Goal: Information Seeking & Learning: Learn about a topic

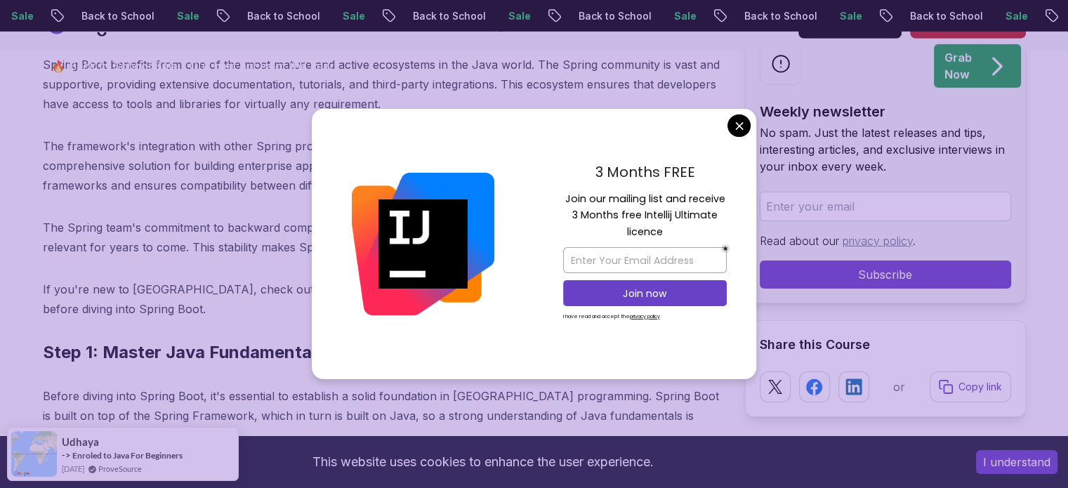
scroll to position [4492, 0]
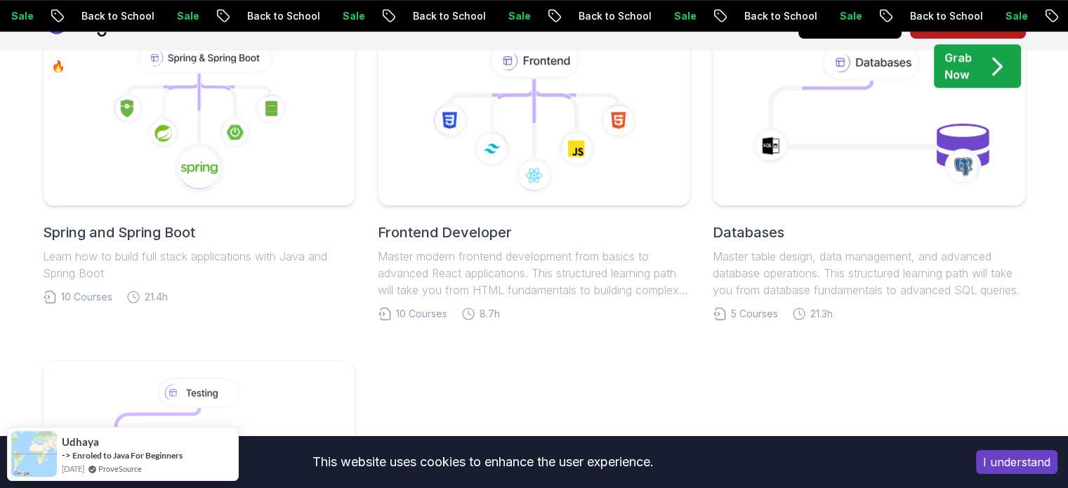
scroll to position [727, 0]
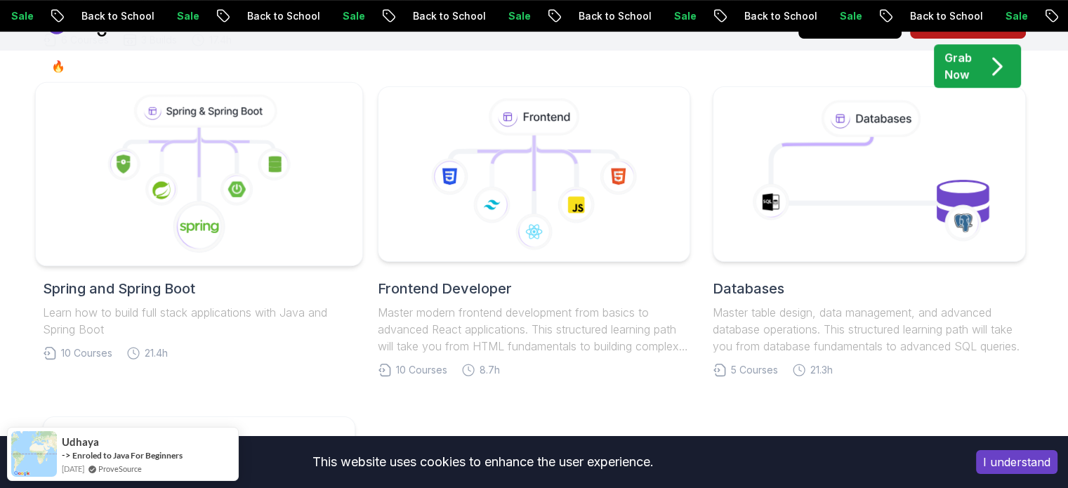
click at [255, 223] on icon at bounding box center [198, 174] width 303 height 159
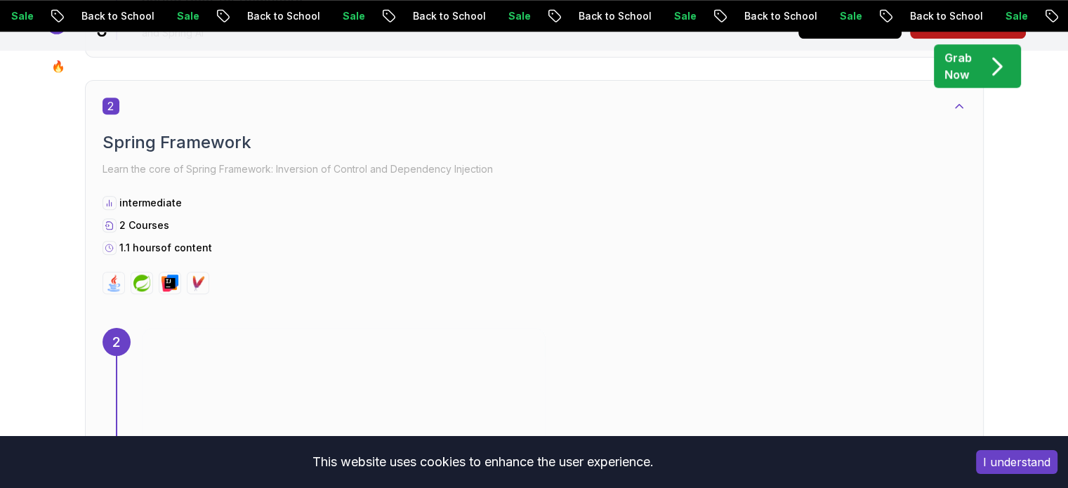
scroll to position [1306, 0]
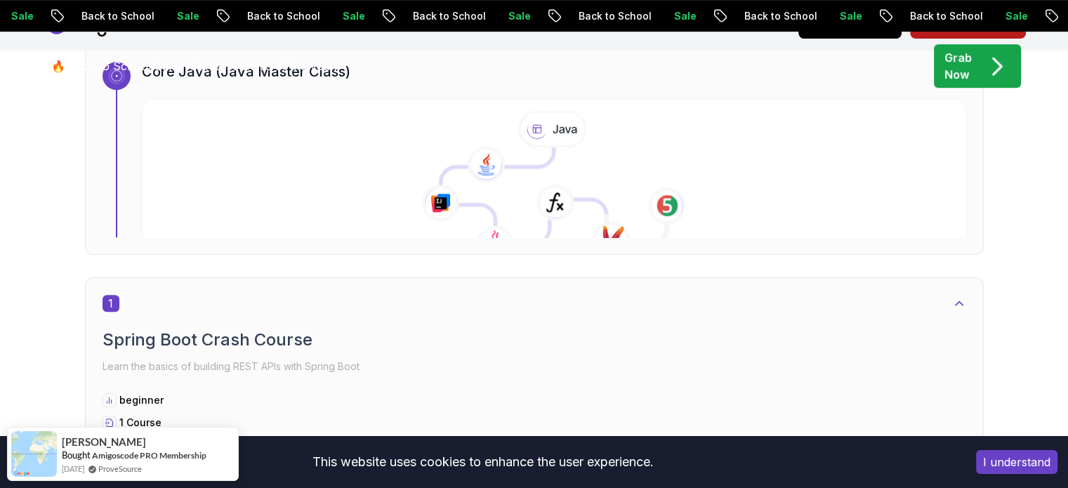
scroll to position [597, 0]
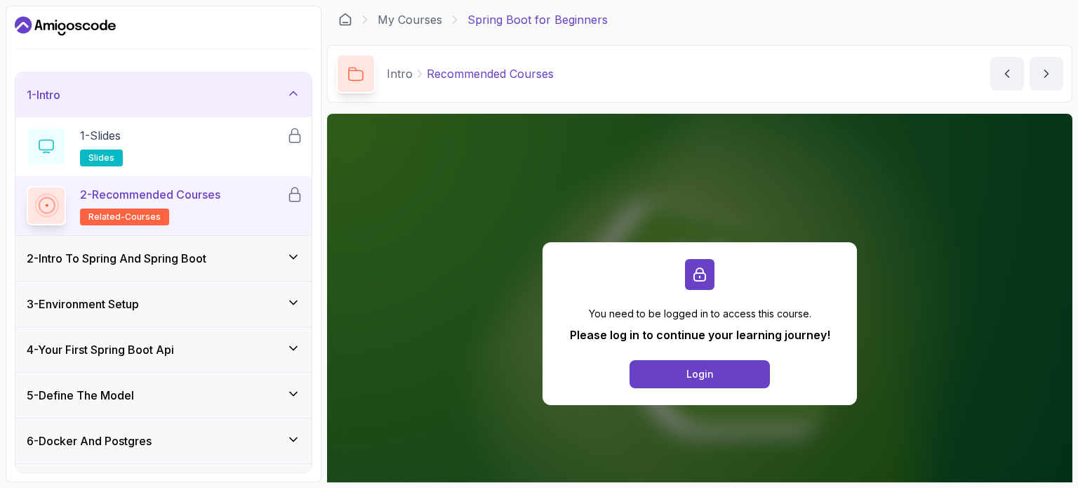
scroll to position [147, 0]
